Goal: Transaction & Acquisition: Purchase product/service

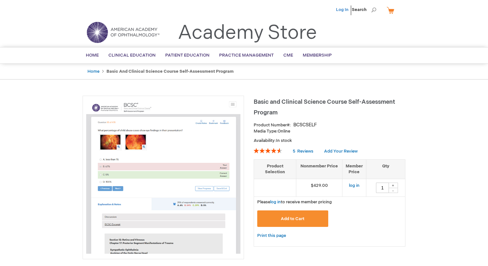
click at [340, 10] on link "Log In" at bounding box center [342, 9] width 13 height 5
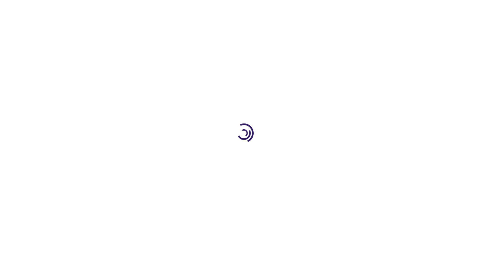
type input "1"
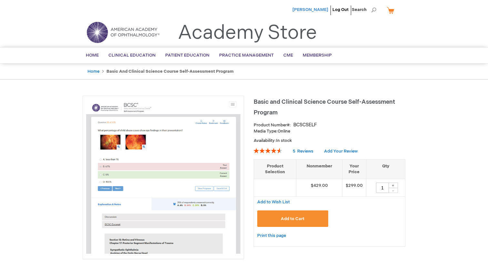
click at [323, 9] on span "Lyna Azzouz" at bounding box center [311, 9] width 36 height 5
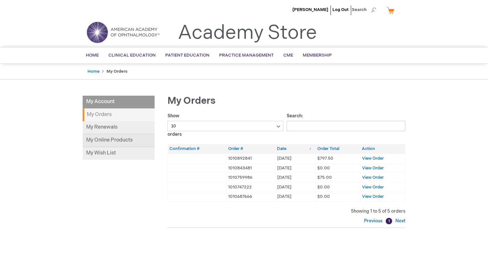
click at [94, 136] on link "My Online Products" at bounding box center [119, 140] width 72 height 13
